Goal: Navigation & Orientation: Understand site structure

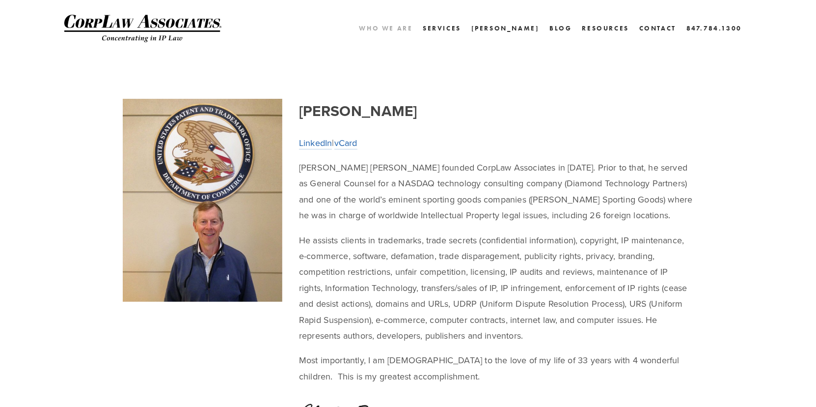
click at [412, 28] on link "Who We Are" at bounding box center [386, 28] width 54 height 14
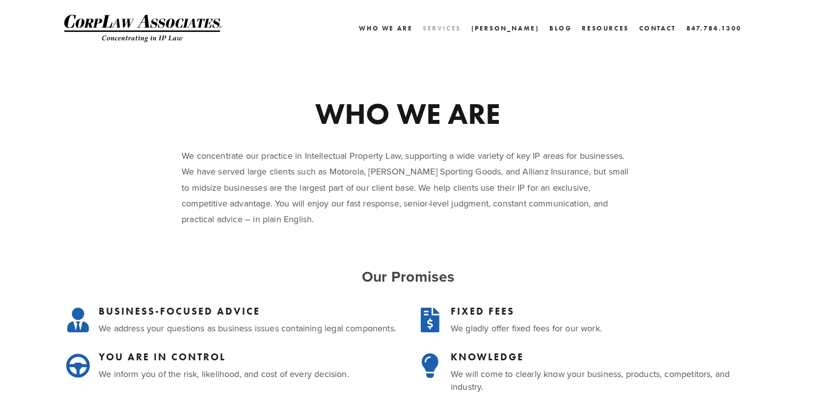
click at [461, 27] on link "Services" at bounding box center [442, 28] width 38 height 14
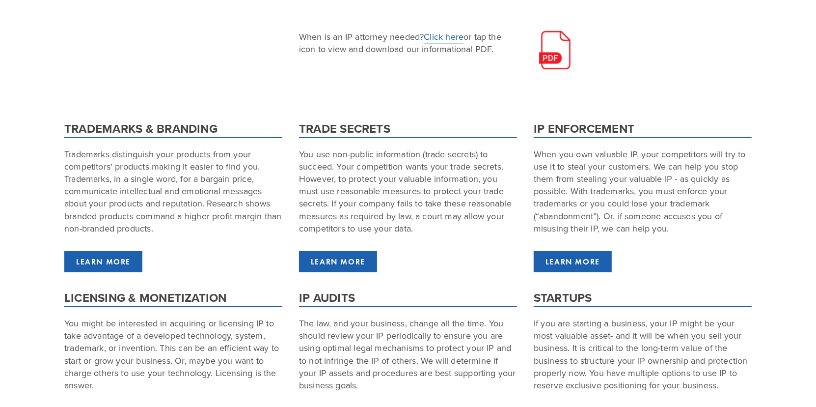
scroll to position [196, 0]
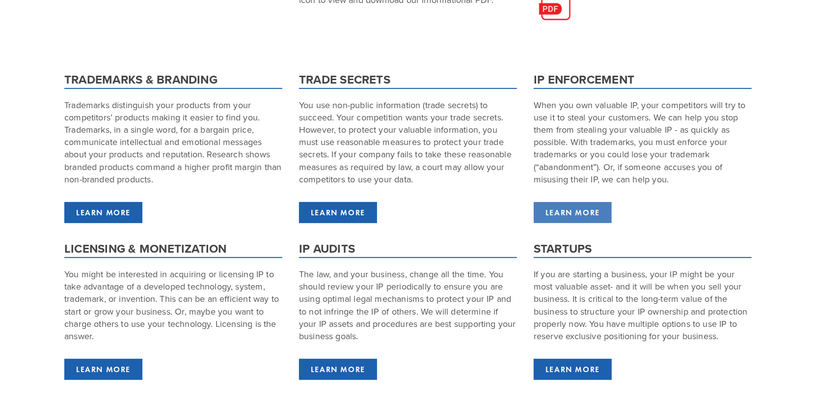
click at [558, 214] on link "LEARN MORE" at bounding box center [573, 212] width 78 height 21
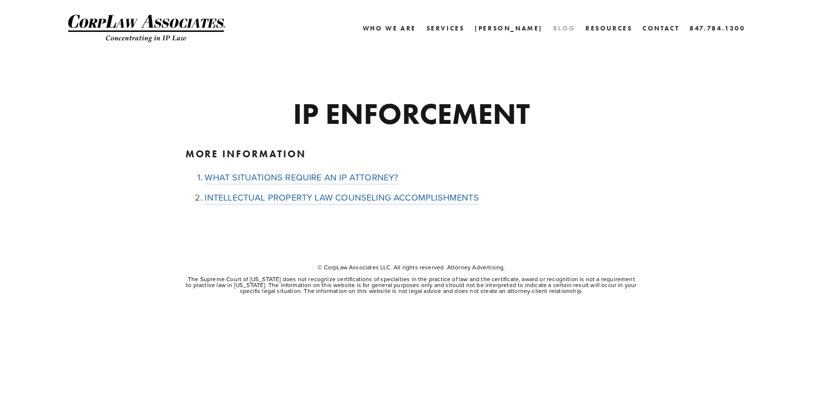
click at [570, 27] on link "Blog" at bounding box center [564, 28] width 22 height 14
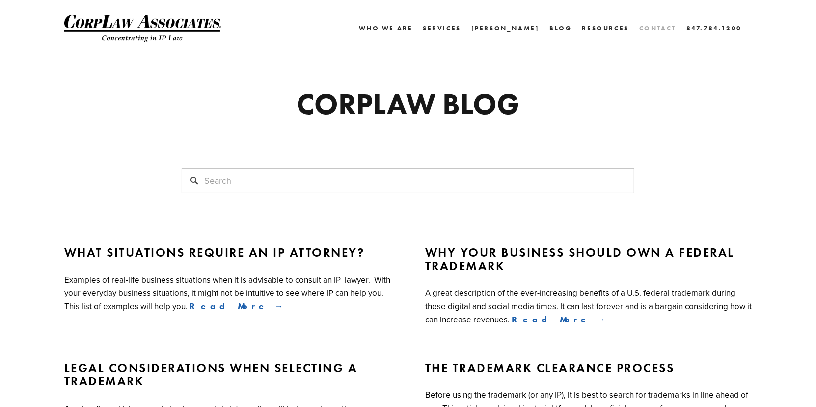
click at [647, 28] on link "Contact" at bounding box center [657, 28] width 37 height 14
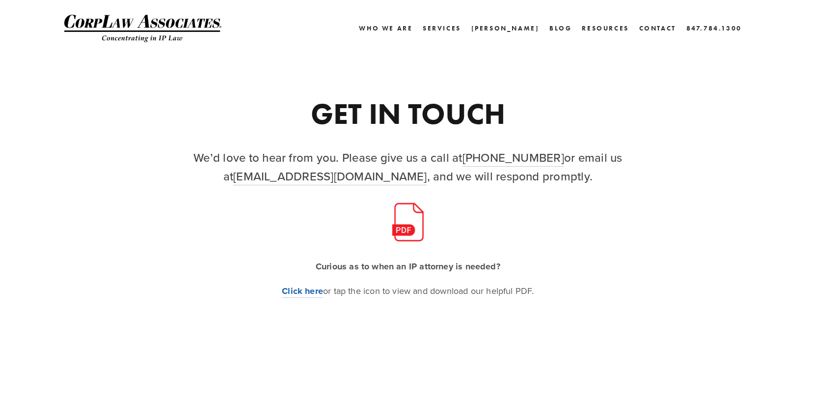
click at [129, 23] on img at bounding box center [142, 28] width 157 height 27
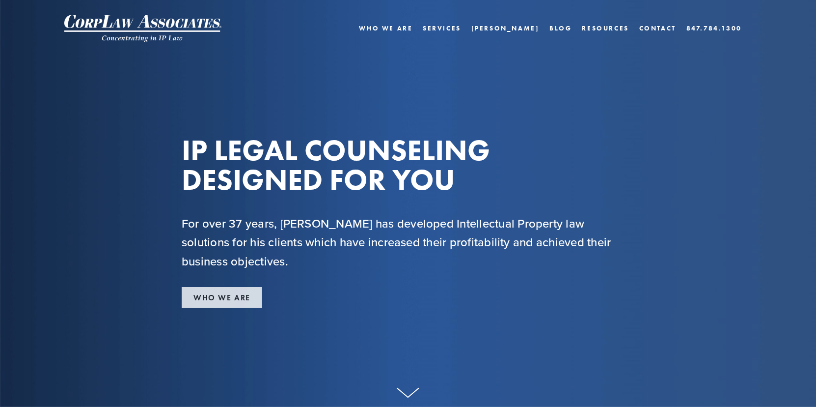
click at [230, 294] on link "WHO WE ARE" at bounding box center [222, 297] width 81 height 21
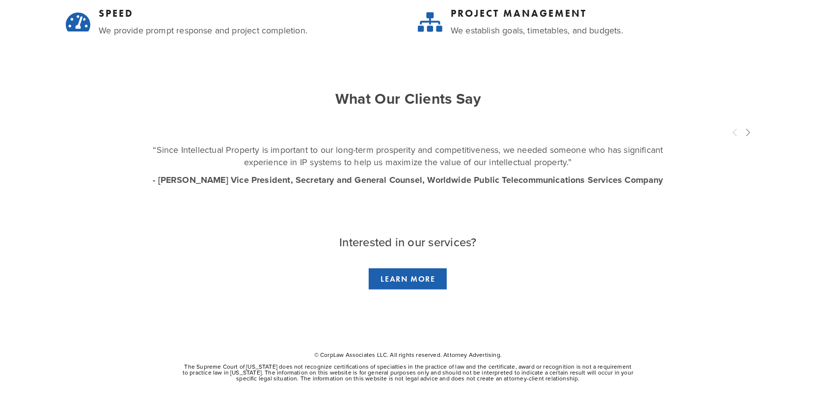
scroll to position [413, 0]
click at [750, 131] on span "Next" at bounding box center [748, 131] width 8 height 9
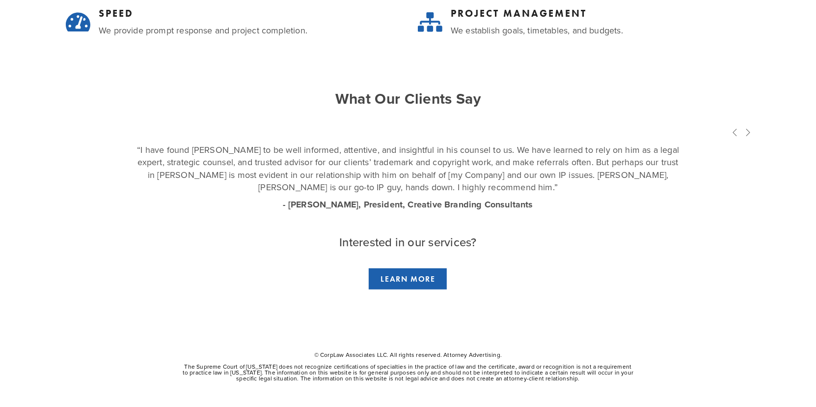
click at [750, 131] on span "Next" at bounding box center [748, 131] width 8 height 9
